Goal: Task Accomplishment & Management: Manage account settings

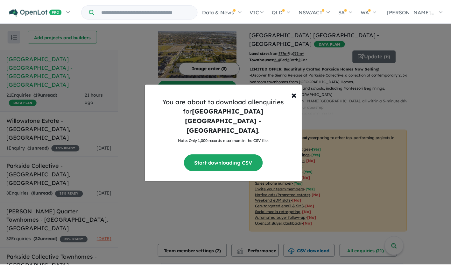
scroll to position [212, 0]
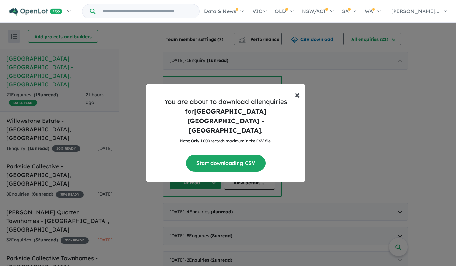
click at [296, 101] on span "×" at bounding box center [297, 94] width 5 height 13
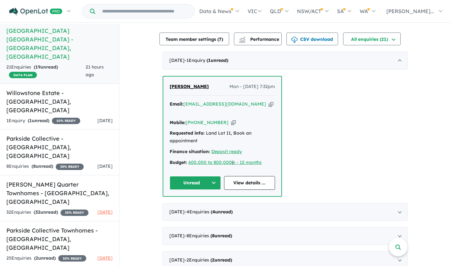
scroll to position [28, 0]
click at [67, 180] on h5 "[PERSON_NAME] Quarter Townhomes - [GEOGRAPHIC_DATA][PERSON_NAME][GEOGRAPHIC_DAT…" at bounding box center [59, 193] width 106 height 26
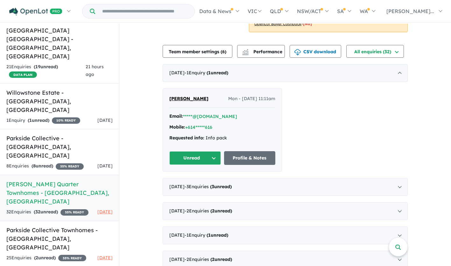
scroll to position [199, 0]
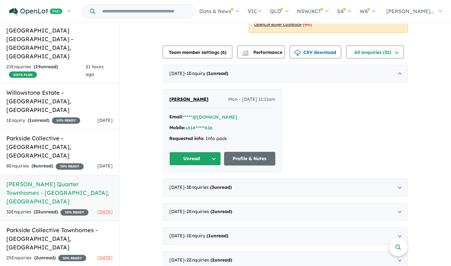
click at [387, 54] on button "All enquiries ( 32 )" at bounding box center [376, 52] width 58 height 13
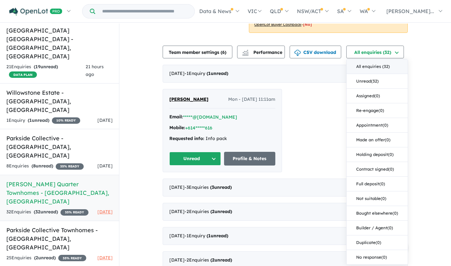
click at [320, 58] on button "CSV download" at bounding box center [316, 52] width 52 height 13
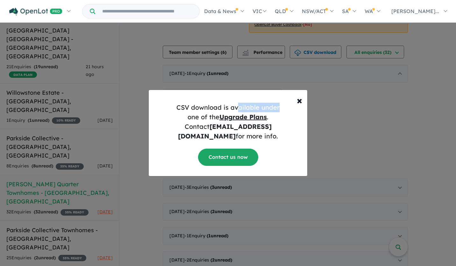
drag, startPoint x: 239, startPoint y: 112, endPoint x: 303, endPoint y: 112, distance: 63.7
click at [303, 112] on div "CSV download is available under one of the Upgrade Plans . Contact [EMAIL_ADDRE…" at bounding box center [228, 136] width 159 height 78
drag, startPoint x: 303, startPoint y: 112, endPoint x: 297, endPoint y: 106, distance: 8.4
click at [297, 106] on span "×" at bounding box center [299, 100] width 5 height 13
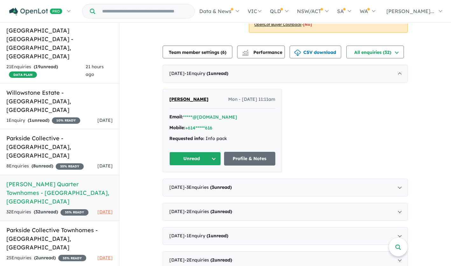
click at [363, 56] on button "All enquiries ( 32 )" at bounding box center [376, 52] width 58 height 13
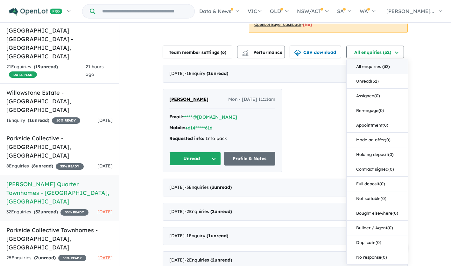
click at [315, 92] on div "[DATE] - 1 Enquir y ( 1 unread) [PERSON_NAME] Mon - [DATE] 11:11am Email: *****…" at bounding box center [285, 118] width 245 height 107
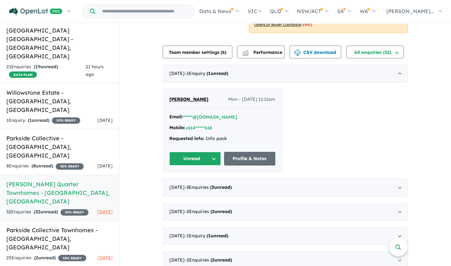
click at [184, 164] on button "Unread" at bounding box center [195, 159] width 52 height 14
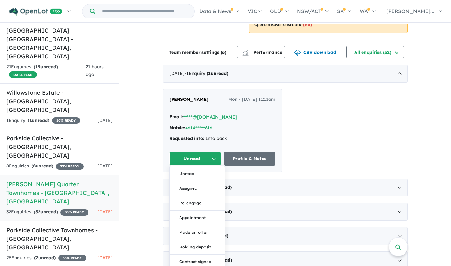
click at [189, 163] on button "Unread" at bounding box center [195, 159] width 52 height 14
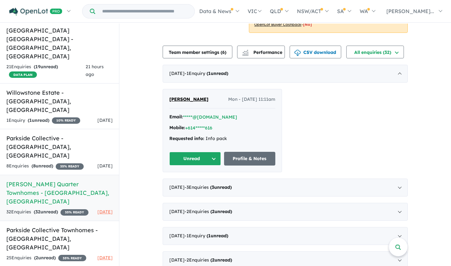
click at [320, 58] on button "CSV download" at bounding box center [316, 52] width 52 height 13
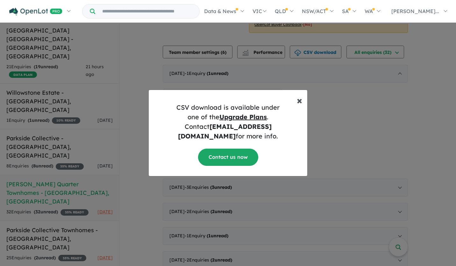
click at [303, 105] on button "× Close" at bounding box center [300, 97] width 16 height 15
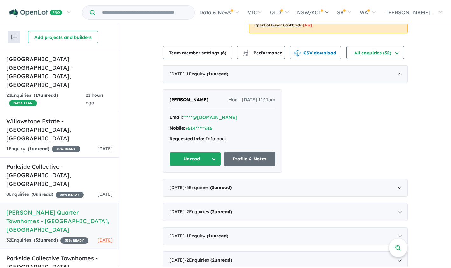
scroll to position [0, 0]
